Goal: Navigation & Orientation: Find specific page/section

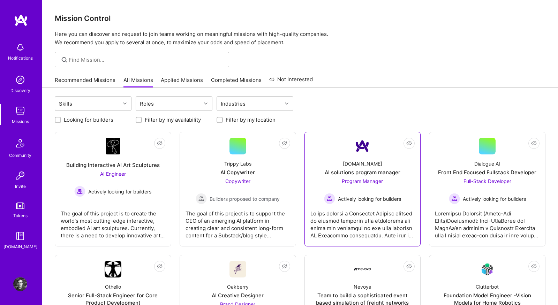
click at [331, 141] on link "Not Interested [DOMAIN_NAME] AI solutions program manager Program Manager Activ…" at bounding box center [362, 189] width 105 height 103
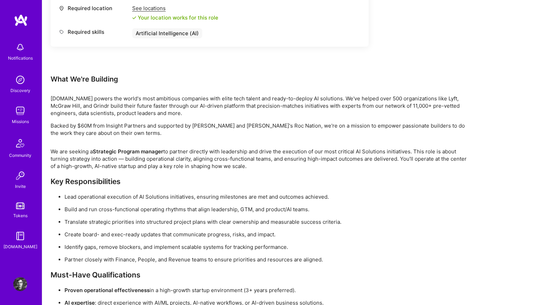
scroll to position [344, 0]
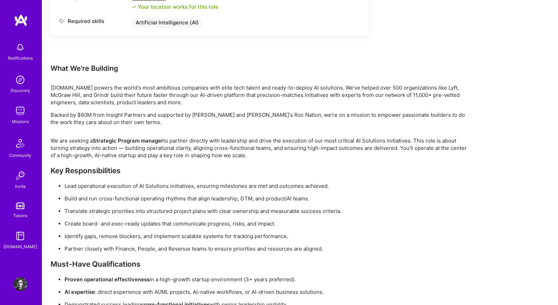
click at [259, 115] on p "Backed by $60M from Insight Partners and supported by [PERSON_NAME] and [PERSON…" at bounding box center [260, 118] width 418 height 15
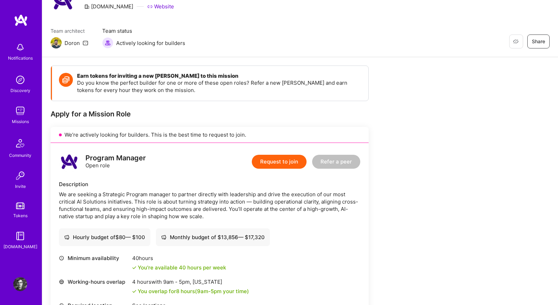
scroll to position [49, 0]
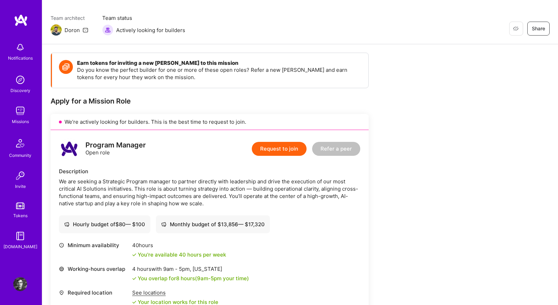
click at [19, 112] on img at bounding box center [20, 111] width 14 height 14
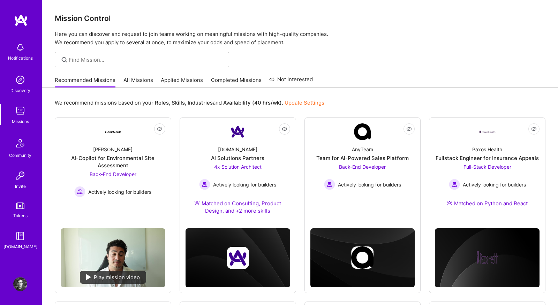
click at [123, 79] on link "All Missions" at bounding box center [138, 81] width 30 height 11
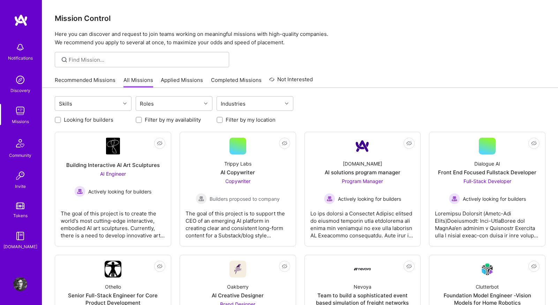
click at [70, 85] on link "Recommended Missions" at bounding box center [85, 81] width 61 height 11
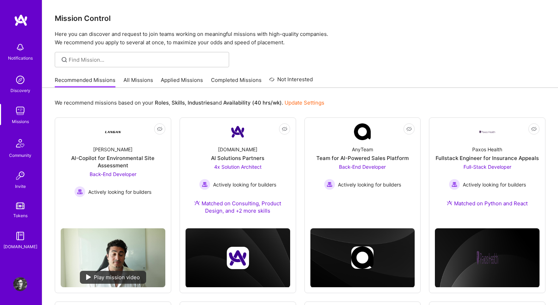
click at [21, 54] on img at bounding box center [20, 47] width 14 height 14
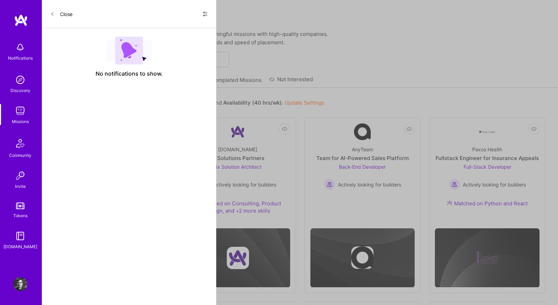
click at [63, 13] on button "Close" at bounding box center [61, 13] width 22 height 11
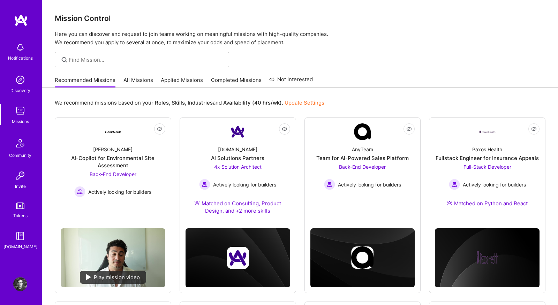
click at [182, 79] on link "Applied Missions" at bounding box center [182, 81] width 42 height 11
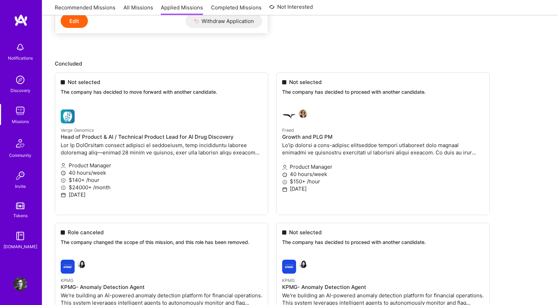
scroll to position [265, 0]
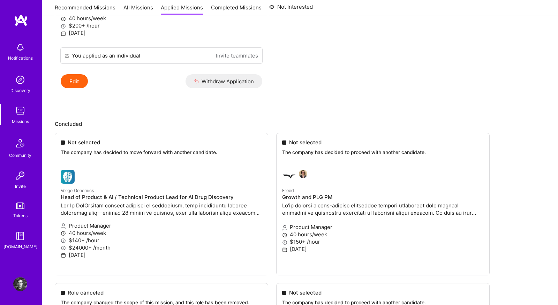
scroll to position [203, 0]
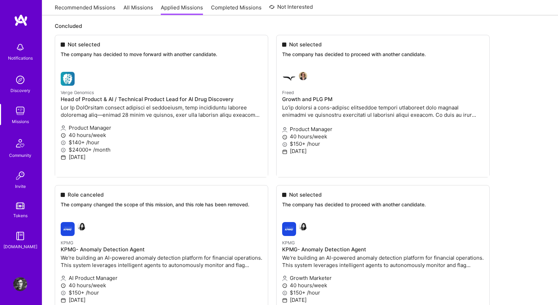
scroll to position [301, 0]
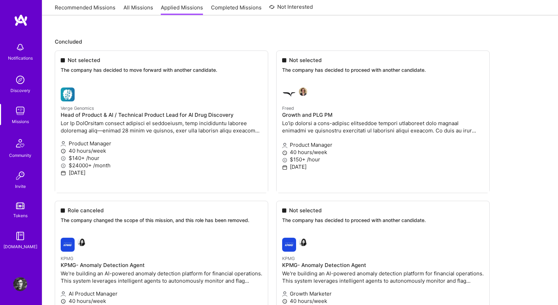
scroll to position [285, 0]
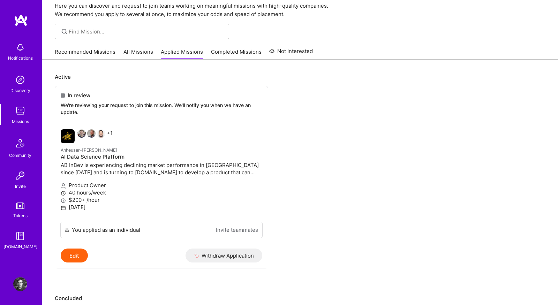
scroll to position [0, 0]
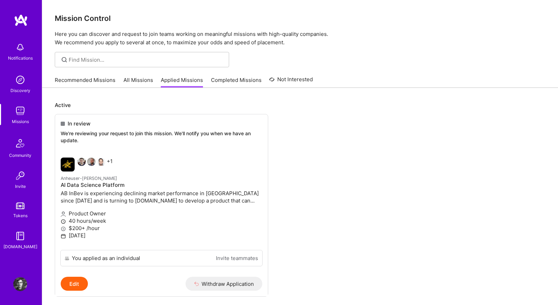
click at [276, 82] on link "Not Interested" at bounding box center [291, 81] width 44 height 13
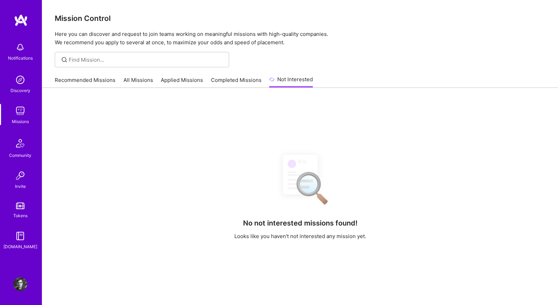
click at [251, 79] on link "Completed Missions" at bounding box center [236, 81] width 51 height 11
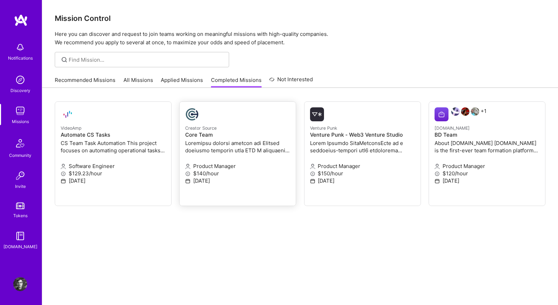
click at [229, 135] on h4 "Core Team" at bounding box center [237, 135] width 105 height 6
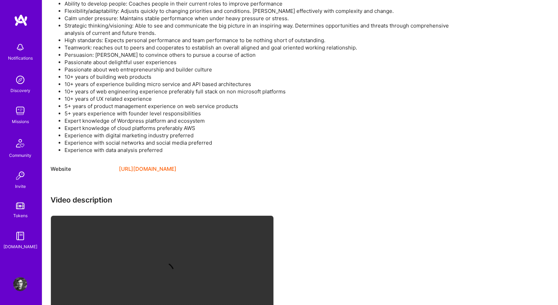
scroll to position [697, 0]
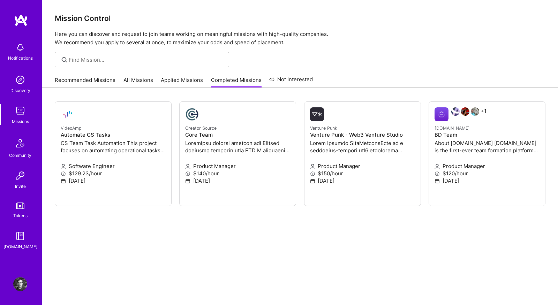
click at [170, 76] on link "Applied Missions" at bounding box center [182, 81] width 42 height 11
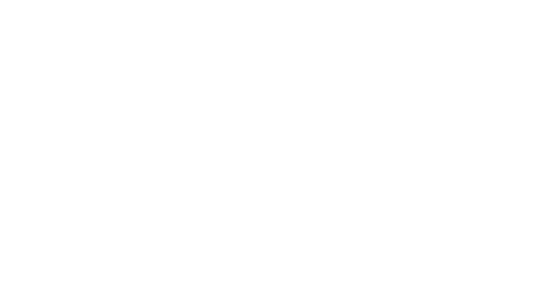
click at [0, 0] on link "All Missions" at bounding box center [0, 0] width 0 height 0
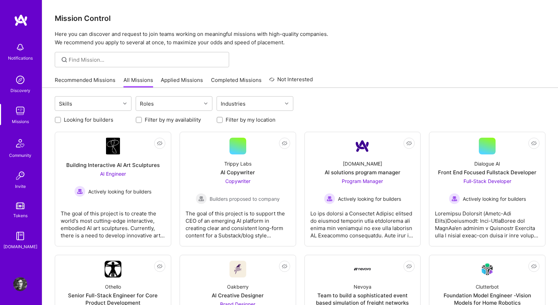
click at [84, 84] on link "Recommended Missions" at bounding box center [85, 81] width 61 height 11
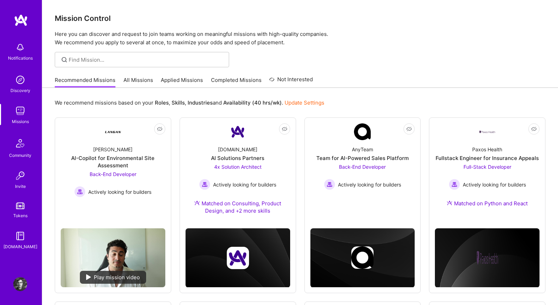
click at [285, 79] on link "Not Interested" at bounding box center [291, 81] width 44 height 13
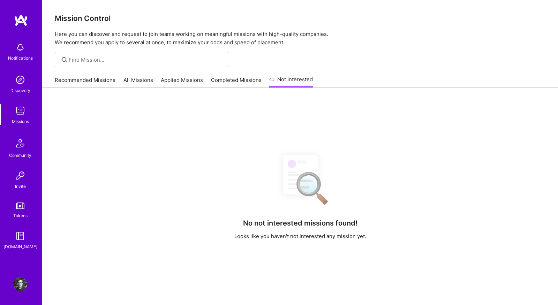
click at [80, 80] on link "Recommended Missions" at bounding box center [85, 81] width 61 height 11
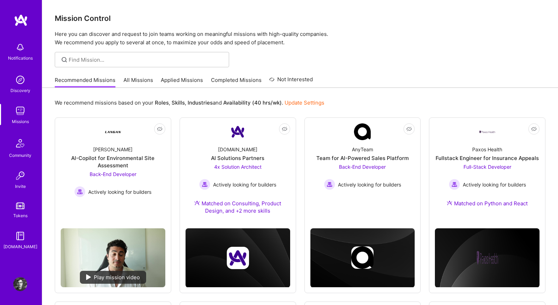
click at [139, 76] on div "Recommended Missions All Missions Applied Missions Completed Missions Not Inter…" at bounding box center [184, 79] width 258 height 15
click at [139, 78] on link "All Missions" at bounding box center [138, 81] width 30 height 11
